Goal: Task Accomplishment & Management: Use online tool/utility

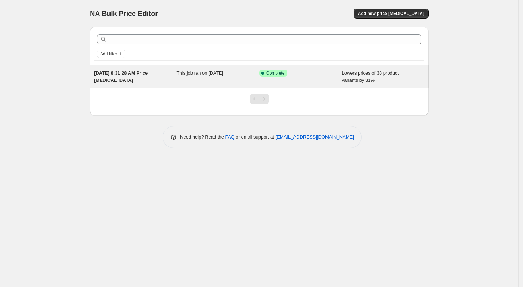
click at [154, 65] on div "[DATE] 8:31:28 AM Price [MEDICAL_DATA] This job ran on [DATE]. Success Complete…" at bounding box center [259, 76] width 339 height 23
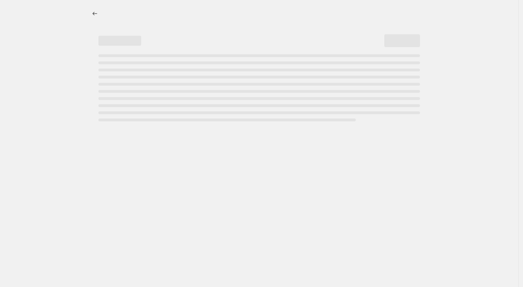
select select "percentage"
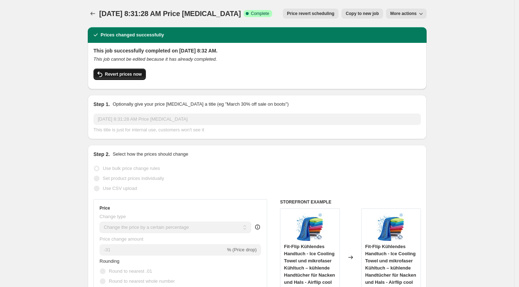
click at [120, 68] on button "Revert prices now" at bounding box center [119, 73] width 52 height 11
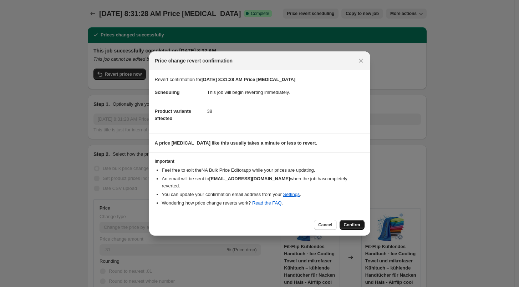
click at [355, 222] on span "Confirm" at bounding box center [352, 225] width 16 height 6
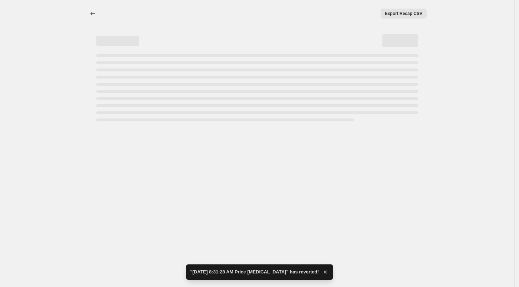
select select "percentage"
